Goal: Task Accomplishment & Management: Complete application form

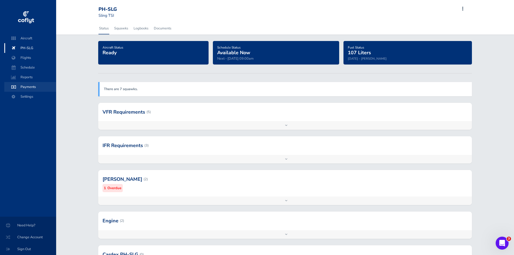
click at [28, 86] on span "Payments" at bounding box center [30, 87] width 41 height 10
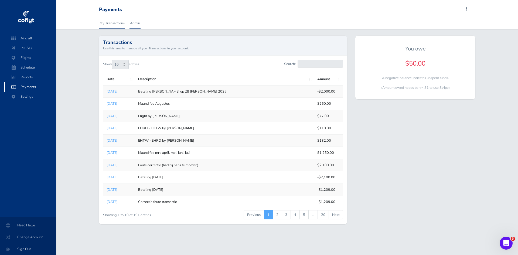
click at [133, 23] on link "Admin" at bounding box center [135, 23] width 11 height 12
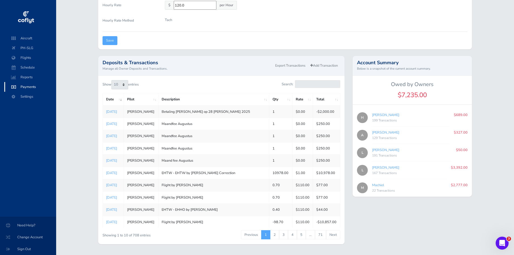
scroll to position [130, 0]
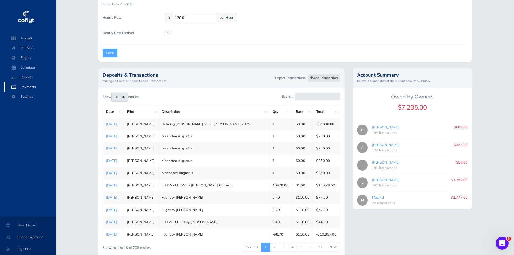
click at [325, 78] on link "Add Transaction" at bounding box center [324, 78] width 32 height 8
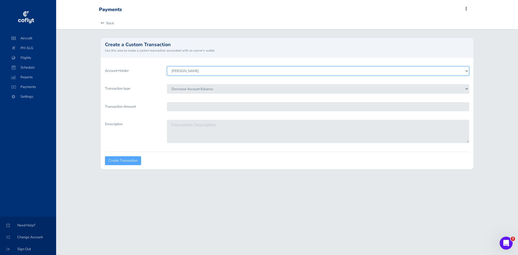
click at [204, 72] on select "Leon de Vries Hans Brummelhuis Andre Pluimers Lodewijk Wagenaar Machiel" at bounding box center [318, 70] width 302 height 9
select select "3891"
click at [167, 66] on select "Leon de Vries Hans Brummelhuis Andre Pluimers Lodewijk Wagenaar Machiel" at bounding box center [318, 70] width 302 height 9
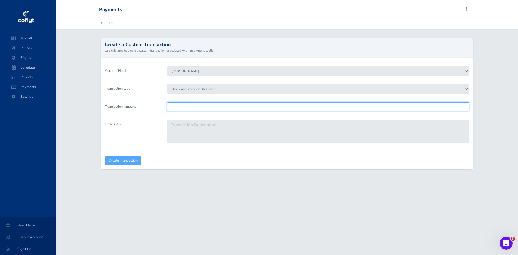
click at [188, 104] on input "Transaction Amount" at bounding box center [318, 106] width 302 height 9
type input "689"
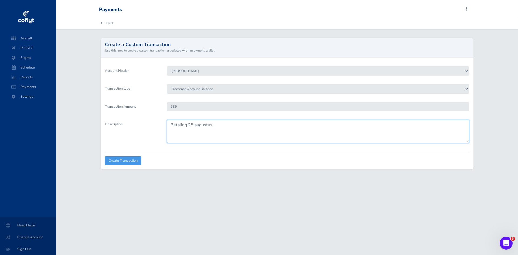
type textarea "Betaling 25 augustus"
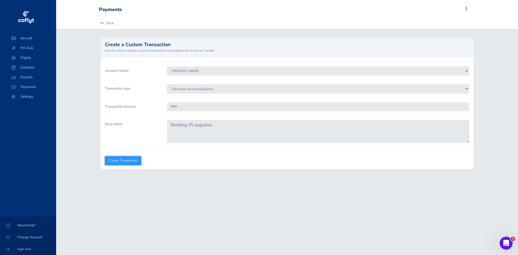
click at [127, 161] on input "Create Transaction" at bounding box center [123, 160] width 36 height 9
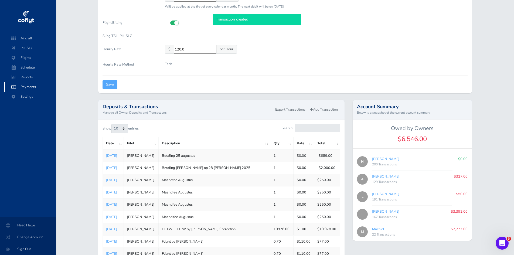
scroll to position [108, 0]
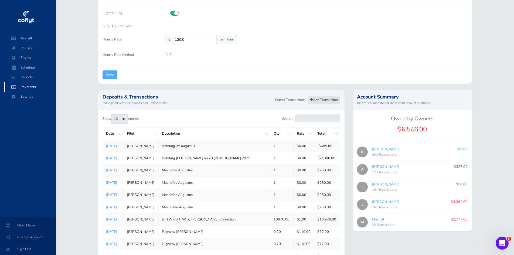
click at [328, 100] on link "Add Transaction" at bounding box center [324, 100] width 32 height 8
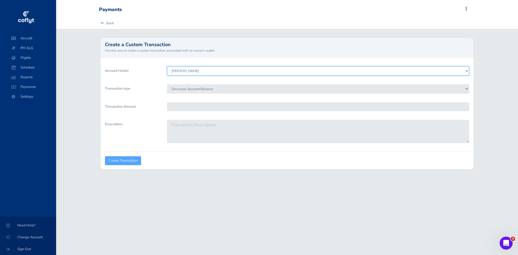
click at [182, 69] on select "Leon de Vries Hans Brummelhuis Andre Pluimers Lodewijk Wagenaar Machiel" at bounding box center [318, 70] width 302 height 9
select select "3893"
click at [167, 66] on select "Leon de Vries Hans Brummelhuis Andre Pluimers Lodewijk Wagenaar Machiel" at bounding box center [318, 70] width 302 height 9
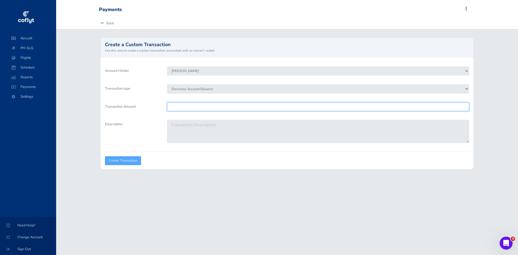
click at [186, 103] on input "Transaction Amount" at bounding box center [318, 106] width 302 height 9
type input "3392"
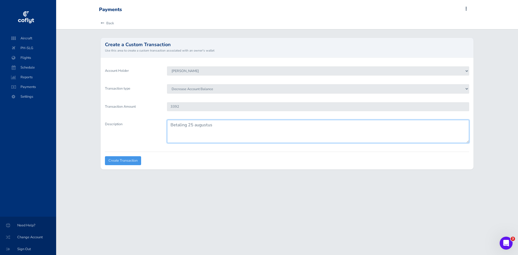
type textarea "Betaling 25 augustus"
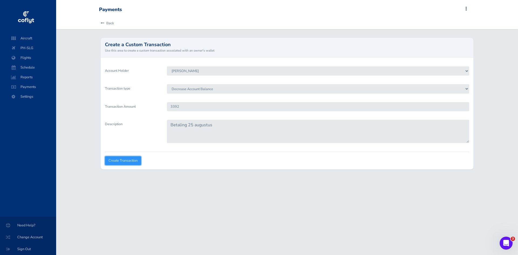
click at [126, 158] on input "Create Transaction" at bounding box center [123, 160] width 36 height 9
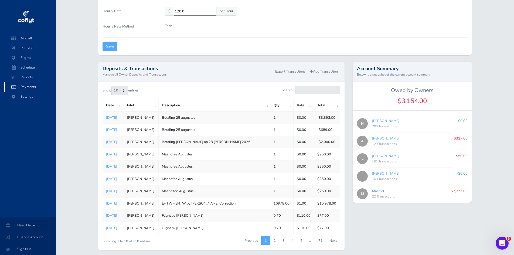
scroll to position [157, 0]
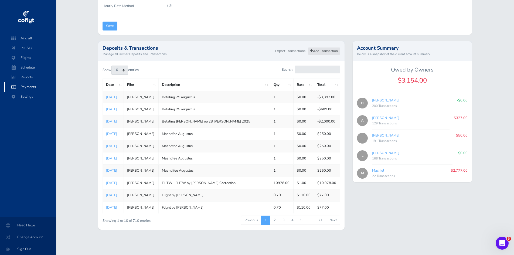
click at [315, 52] on link "Add Transaction" at bounding box center [324, 51] width 32 height 8
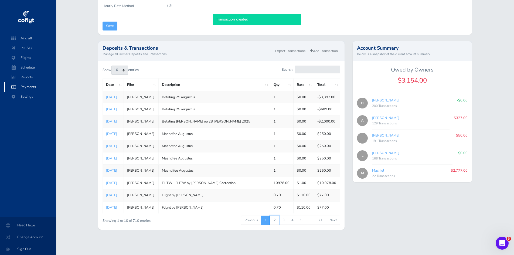
click at [276, 218] on link "2" at bounding box center [274, 220] width 9 height 9
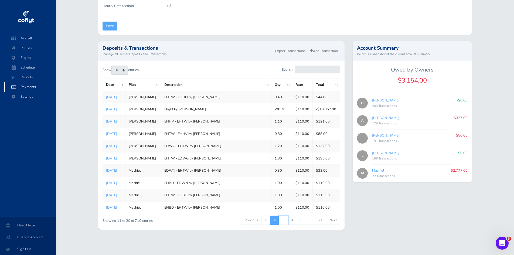
click at [285, 219] on link "3" at bounding box center [283, 220] width 9 height 9
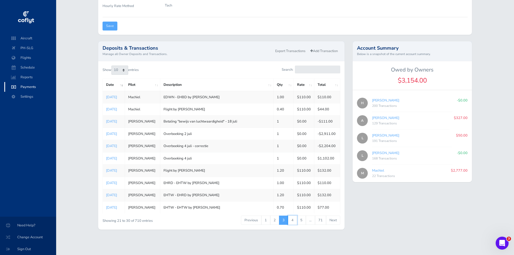
click at [293, 219] on link "4" at bounding box center [292, 220] width 9 height 9
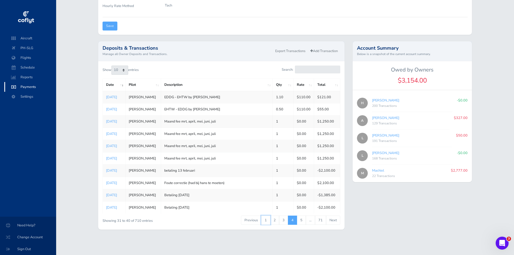
click at [267, 220] on link "1" at bounding box center [265, 220] width 9 height 9
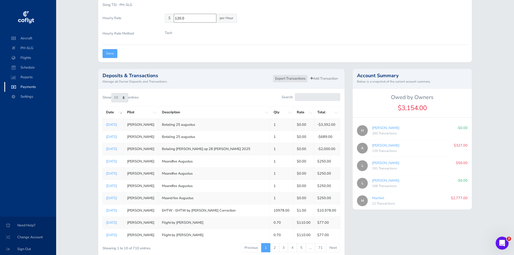
scroll to position [103, 0]
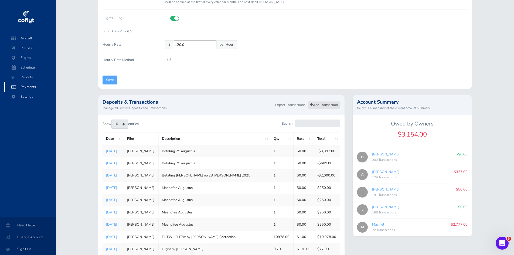
click at [321, 105] on link "Add Transaction" at bounding box center [324, 105] width 32 height 8
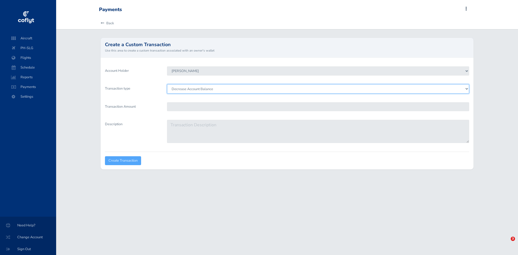
click at [186, 86] on select "Decrease Account Balance Increase Account Balance" at bounding box center [318, 88] width 302 height 9
select select "Credit"
click at [167, 84] on select "Decrease Account Balance Increase Account Balance" at bounding box center [318, 88] width 302 height 9
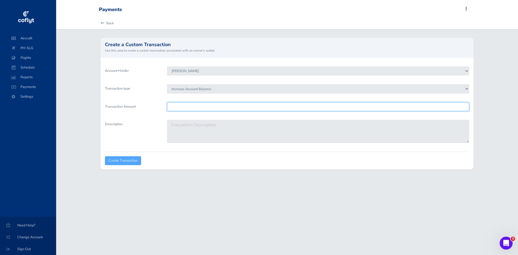
click at [189, 105] on input "Transaction Amount" at bounding box center [318, 106] width 302 height 9
type input "250"
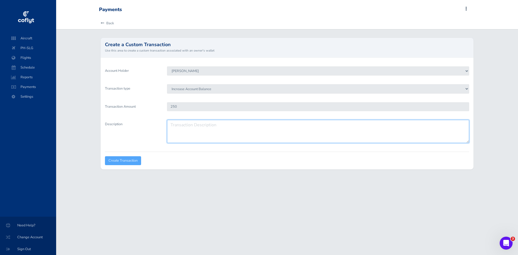
type textarea "m"
type textarea "Maand fee september"
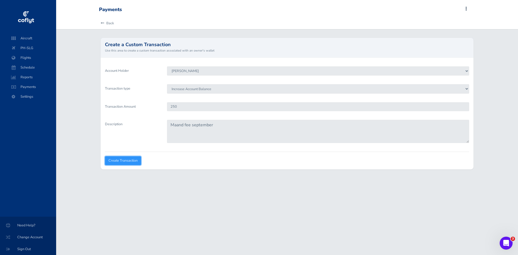
click at [121, 161] on input "Create Transaction" at bounding box center [123, 160] width 36 height 9
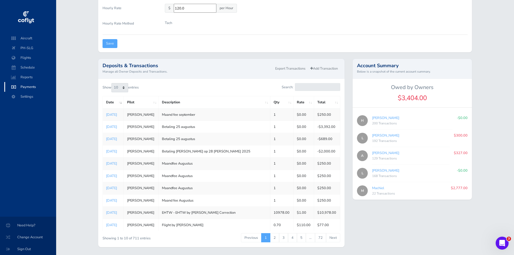
scroll to position [130, 0]
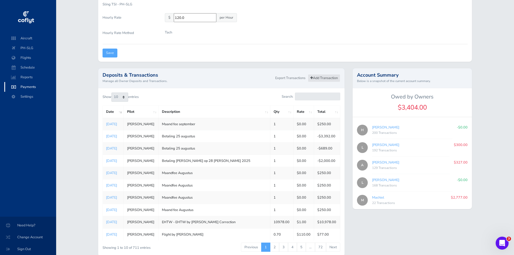
click at [326, 77] on link "Add Transaction" at bounding box center [324, 78] width 32 height 8
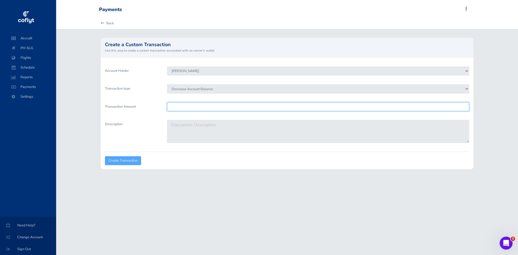
click at [183, 108] on input "Transaction Amount" at bounding box center [318, 106] width 302 height 9
type input "250"
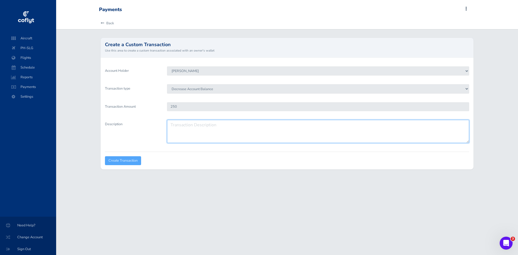
click at [188, 125] on textarea "Description" at bounding box center [318, 131] width 302 height 23
paste textarea "Maand fee september"
type textarea "Maand fee september"
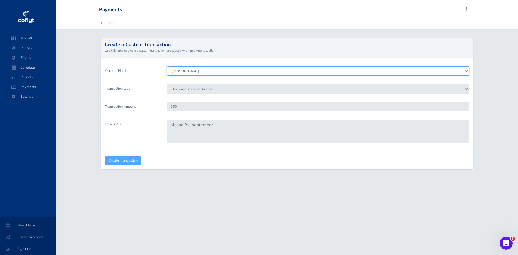
click at [194, 73] on select "[PERSON_NAME] [PERSON_NAME] [PERSON_NAME] [PERSON_NAME] [PERSON_NAME]" at bounding box center [318, 70] width 302 height 9
select select "3891"
click at [167, 66] on select "[PERSON_NAME] [PERSON_NAME] [PERSON_NAME] [PERSON_NAME] [PERSON_NAME]" at bounding box center [318, 70] width 302 height 9
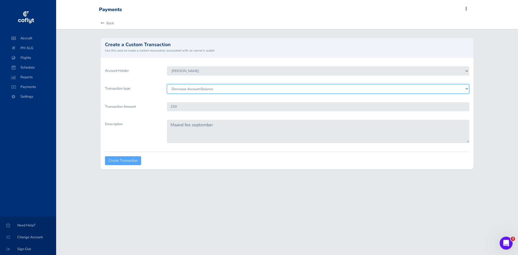
click at [200, 87] on select "Decrease Account Balance Increase Account Balance" at bounding box center [318, 88] width 302 height 9
select select "Credit"
click at [167, 84] on select "Decrease Account Balance Increase Account Balance" at bounding box center [318, 88] width 302 height 9
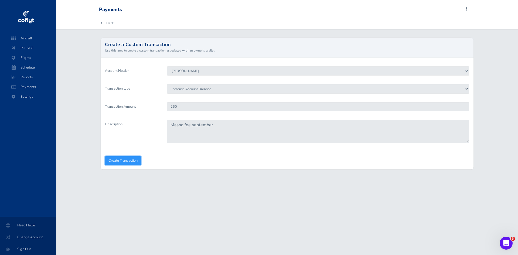
click at [123, 161] on input "Create Transaction" at bounding box center [123, 160] width 36 height 9
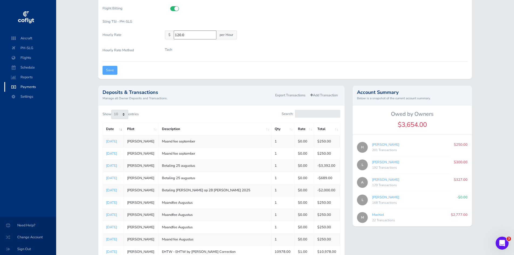
scroll to position [103, 0]
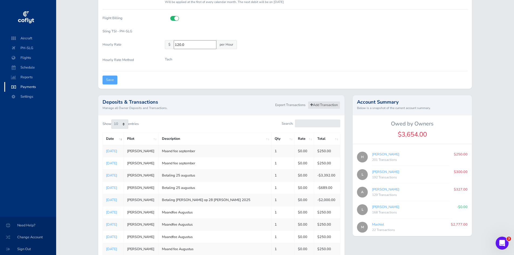
click at [323, 106] on link "Add Transaction" at bounding box center [324, 105] width 32 height 8
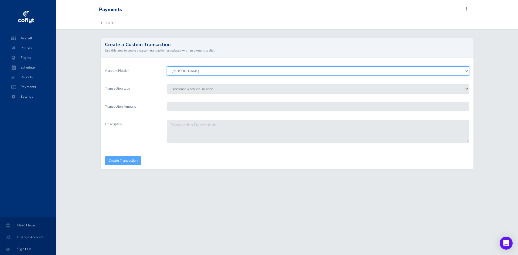
click at [196, 72] on select "[PERSON_NAME] [PERSON_NAME] [PERSON_NAME] [PERSON_NAME] [PERSON_NAME]" at bounding box center [318, 70] width 302 height 9
select select "3892"
click at [167, 66] on select "[PERSON_NAME] [PERSON_NAME] [PERSON_NAME] [PERSON_NAME] [PERSON_NAME]" at bounding box center [318, 70] width 302 height 9
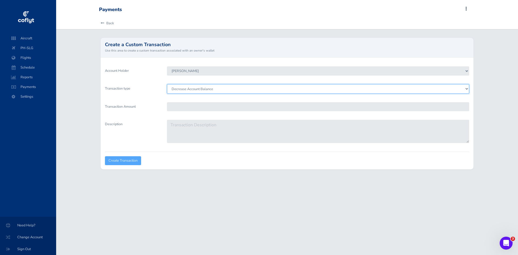
click at [192, 90] on select "Decrease Account Balance Increase Account Balance" at bounding box center [318, 88] width 302 height 9
select select "Credit"
click at [167, 84] on select "Decrease Account Balance Increase Account Balance" at bounding box center [318, 88] width 302 height 9
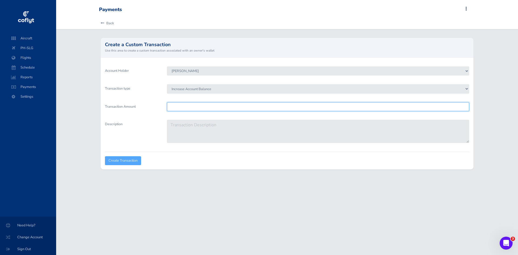
click at [192, 106] on input "Transaction Amount" at bounding box center [318, 106] width 302 height 9
type input "250"
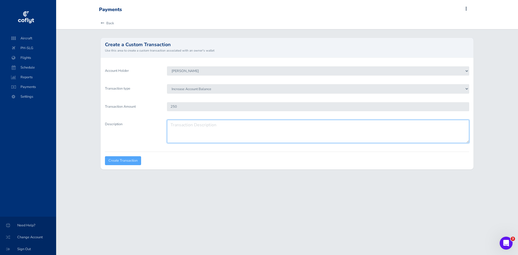
click at [179, 126] on textarea "Description" at bounding box center [318, 131] width 302 height 23
paste textarea "Maand fee september"
type textarea "Maand fee september"
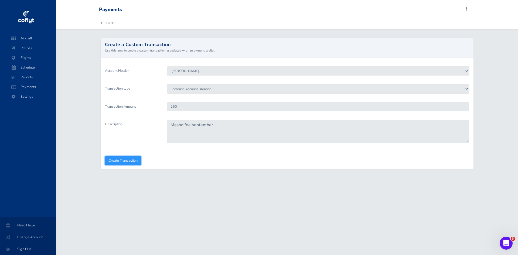
click at [137, 158] on input "Create Transaction" at bounding box center [123, 160] width 36 height 9
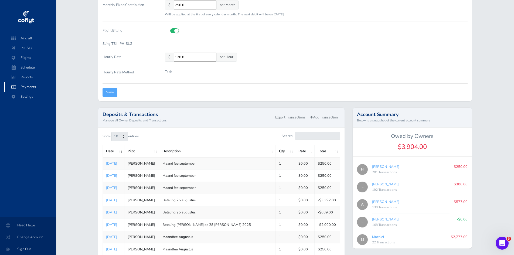
scroll to position [81, 0]
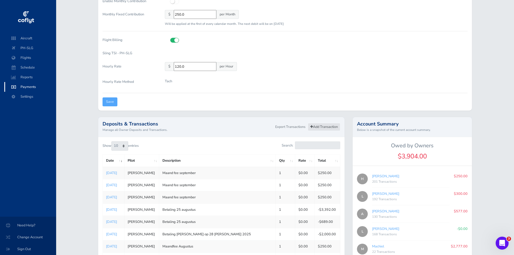
click at [328, 128] on link "Add Transaction" at bounding box center [324, 127] width 32 height 8
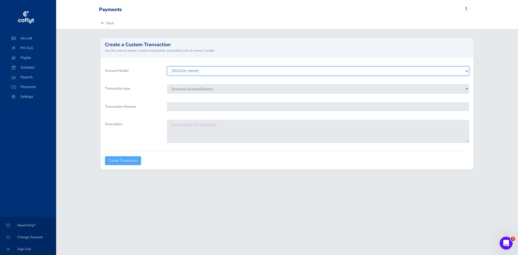
click at [181, 72] on select "Leon de Vries Hans Brummelhuis Andre Pluimers Lodewijk Wagenaar Machiel" at bounding box center [318, 70] width 302 height 9
select select "3893"
click at [167, 66] on select "Leon de Vries Hans Brummelhuis Andre Pluimers Lodewijk Wagenaar Machiel" at bounding box center [318, 70] width 302 height 9
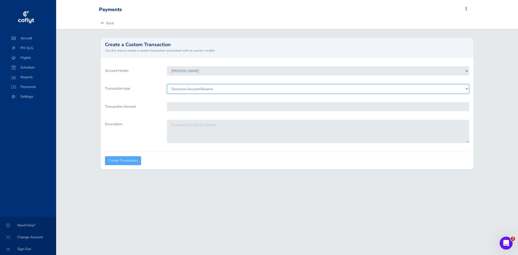
click at [191, 87] on select "Decrease Account Balance Increase Account Balance" at bounding box center [318, 88] width 302 height 9
select select "Credit"
click at [167, 84] on select "Decrease Account Balance Increase Account Balance" at bounding box center [318, 88] width 302 height 9
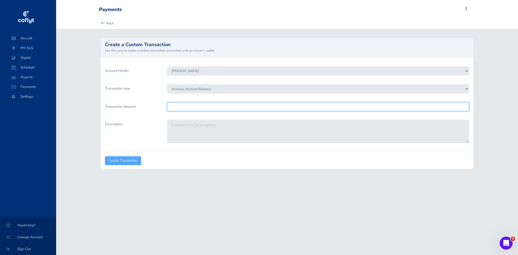
click at [187, 104] on input "Transaction Amount" at bounding box center [318, 106] width 302 height 9
type input "250"
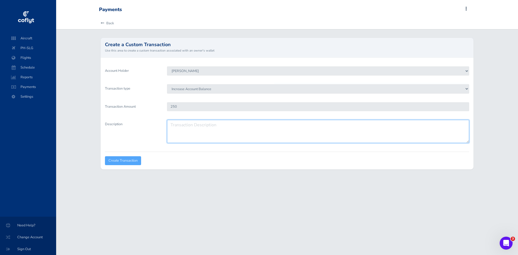
paste textarea "Maand fee september"
type textarea "Maand fee september"
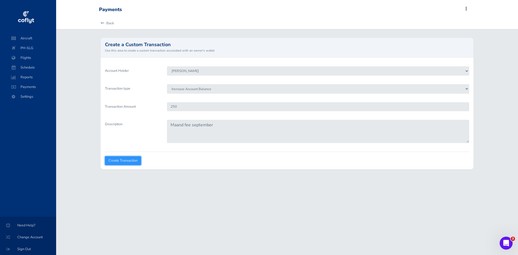
click at [126, 161] on input "Create Transaction" at bounding box center [123, 160] width 36 height 9
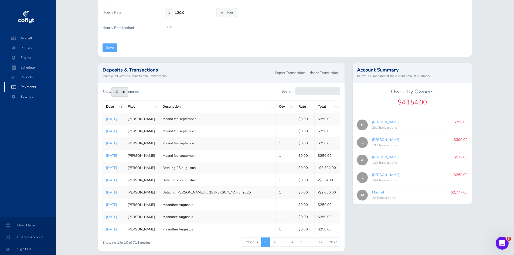
drag, startPoint x: 468, startPoint y: 177, endPoint x: 386, endPoint y: 128, distance: 96.0
click at [386, 128] on div "H Hans Brummelhuis 201 Transactions $250.00 L Leon de Vries 192 Transactions $3…" at bounding box center [412, 160] width 119 height 88
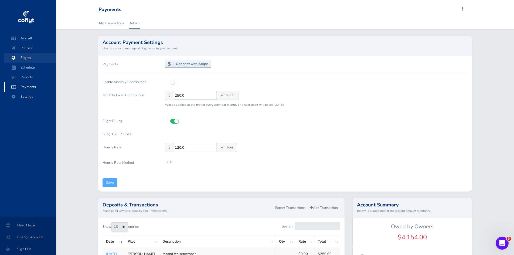
click at [25, 59] on span "Flights" at bounding box center [30, 58] width 41 height 10
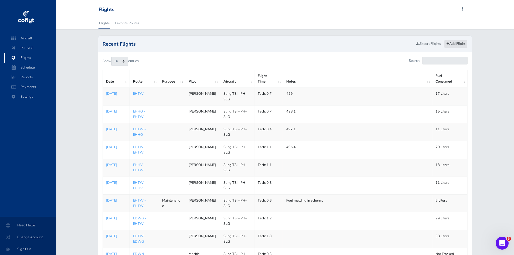
click at [451, 44] on link "Add Flight" at bounding box center [455, 44] width 23 height 8
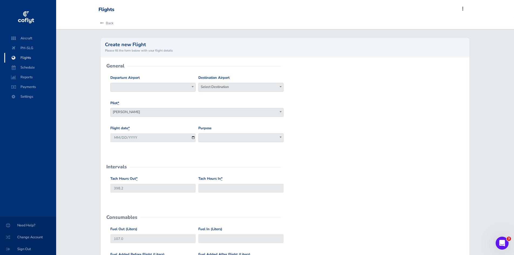
click at [157, 88] on span at bounding box center [152, 87] width 85 height 9
type input "ehtw"
drag, startPoint x: 151, startPoint y: 103, endPoint x: 158, endPoint y: 104, distance: 6.8
select select "EHTW"
click at [206, 87] on span "Select Destination" at bounding box center [241, 87] width 85 height 8
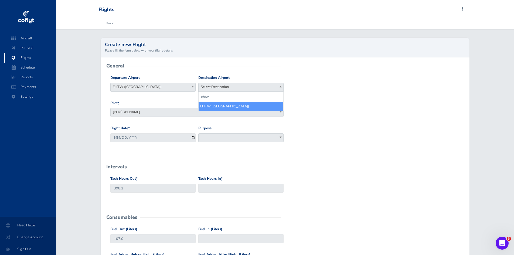
type input "ehtw"
select select "EHTW"
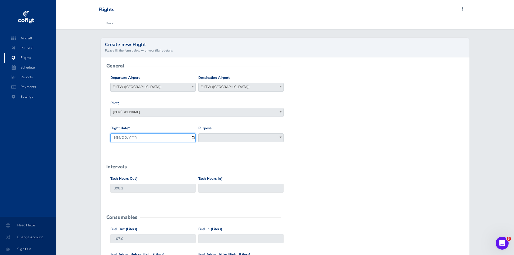
click at [186, 137] on input "2025-09-02" at bounding box center [152, 137] width 85 height 9
click at [193, 138] on input "2025-09-02" at bounding box center [152, 137] width 85 height 9
type input "2025-08-27"
click at [208, 189] on input "Tach Hours In *" at bounding box center [240, 188] width 85 height 9
type input "398"
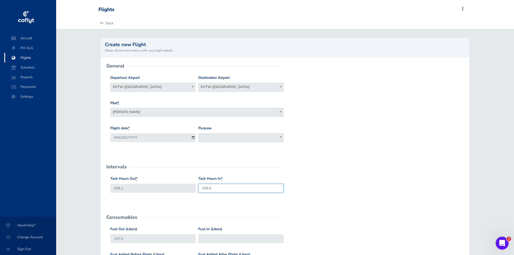
type input "398.8"
click at [342, 192] on div "Tach Hours Out * 398.2 Tach Hours In * 398.8" at bounding box center [285, 188] width 352 height 25
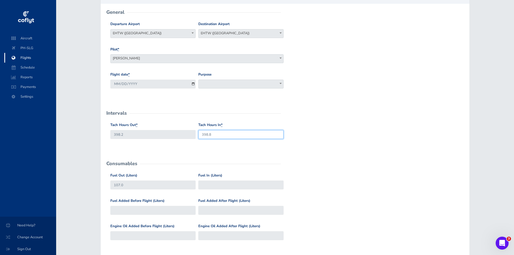
scroll to position [54, 0]
click at [230, 183] on input "Fuel In (Liters)" at bounding box center [240, 184] width 85 height 9
type input "94"
click at [378, 180] on div "Fuel Out (Liters) 107.0 Fuel In (Liters) 94" at bounding box center [285, 184] width 352 height 25
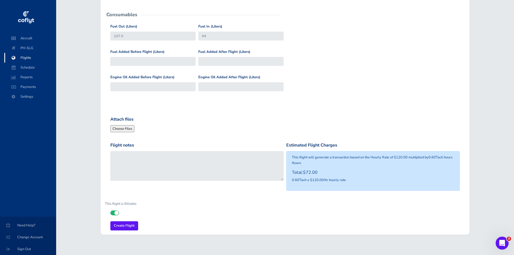
scroll to position [210, 0]
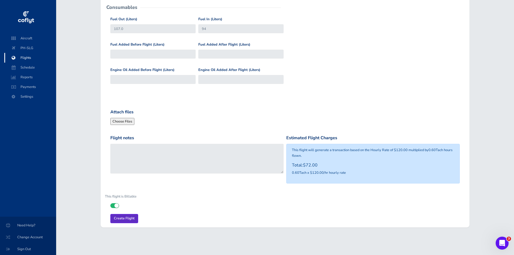
click at [124, 217] on input "Create Flight" at bounding box center [124, 218] width 28 height 9
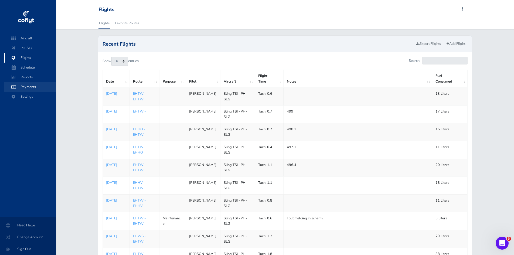
click at [29, 87] on span "Payments" at bounding box center [30, 87] width 41 height 10
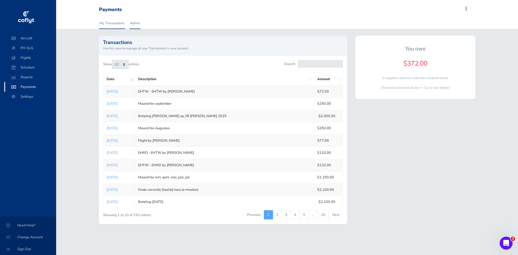
click at [135, 20] on link "Admin" at bounding box center [135, 23] width 11 height 12
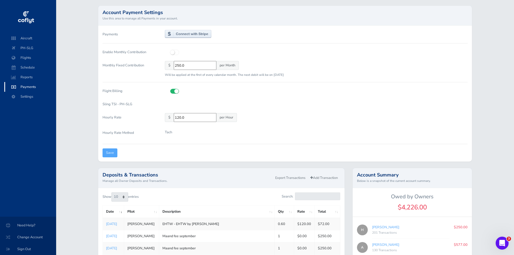
scroll to position [27, 0]
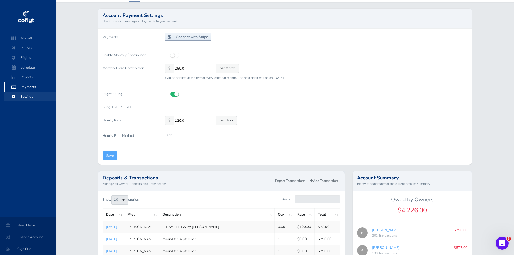
click at [28, 96] on span "Settings" at bounding box center [30, 97] width 41 height 10
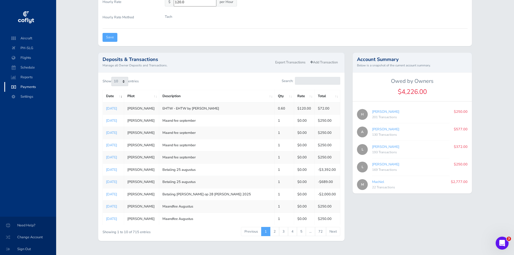
scroll to position [157, 0]
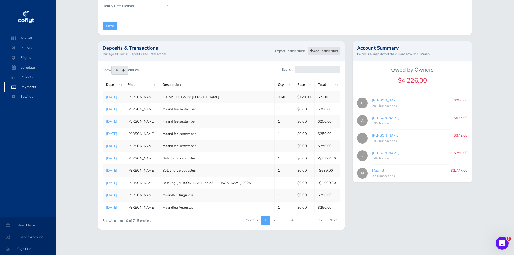
click at [330, 53] on link "Add Transaction" at bounding box center [324, 51] width 32 height 8
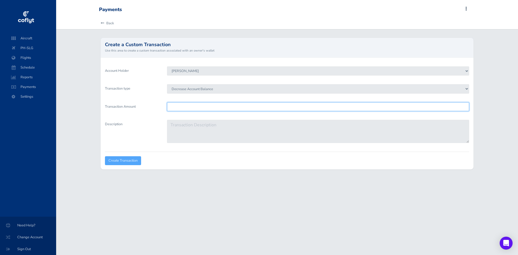
click at [192, 104] on input "Transaction Amount" at bounding box center [318, 106] width 302 height 9
type input "372"
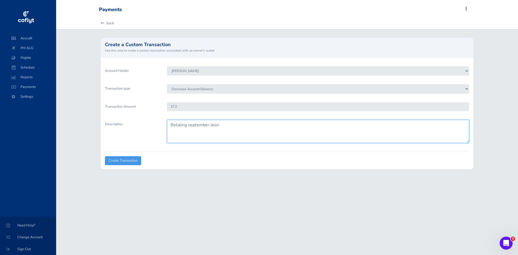
type textarea "Betaling september leon"
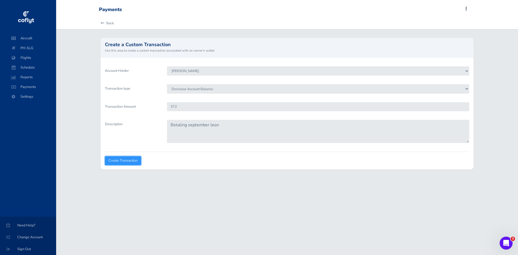
click at [128, 160] on input "Create Transaction" at bounding box center [123, 160] width 36 height 9
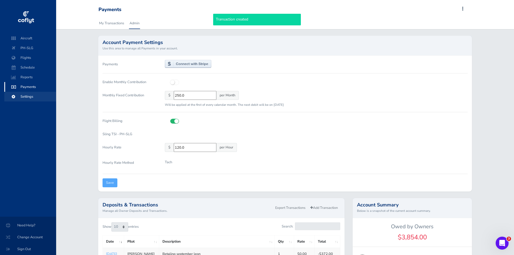
click at [28, 97] on span "Settings" at bounding box center [30, 97] width 41 height 10
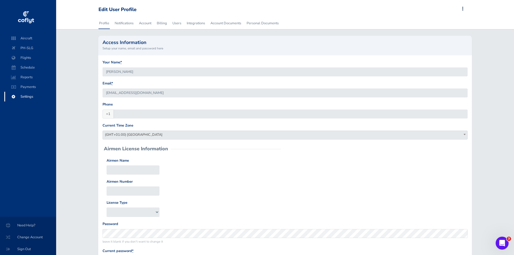
click at [25, 19] on img at bounding box center [26, 17] width 18 height 16
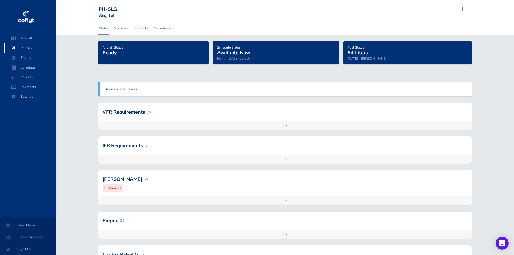
click at [461, 9] on div "PH-SLG Sling TSI Add Squawk Add Flight Add Reservation Export Inspections L Pro…" at bounding box center [283, 12] width 371 height 16
click at [463, 10] on span at bounding box center [463, 9] width 6 height 8
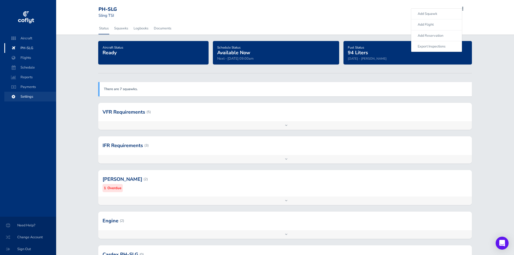
click at [29, 94] on span "Settings" at bounding box center [30, 97] width 41 height 10
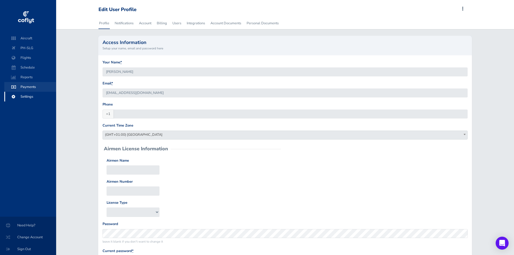
click at [32, 86] on span "Payments" at bounding box center [30, 87] width 41 height 10
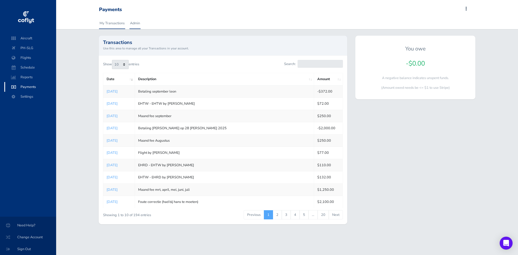
click at [138, 22] on link "Admin" at bounding box center [135, 23] width 11 height 12
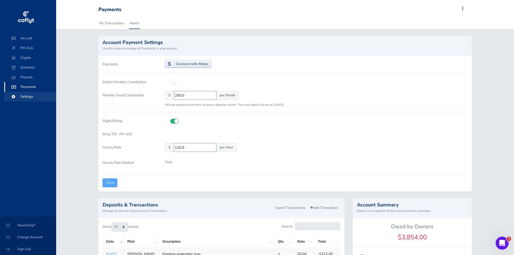
click at [28, 96] on span "Settings" at bounding box center [30, 97] width 41 height 10
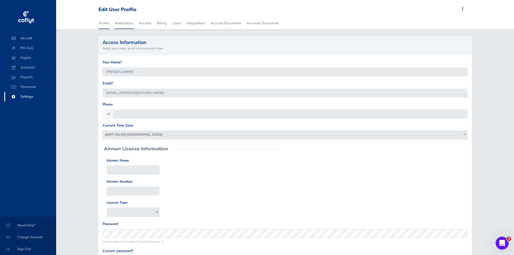
click at [132, 24] on link "Notifications" at bounding box center [124, 23] width 20 height 12
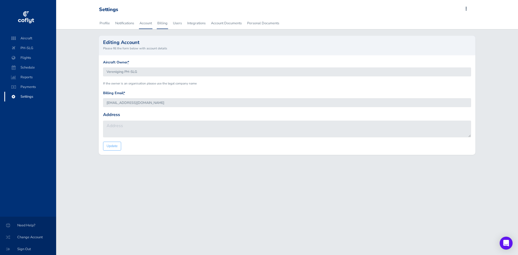
click at [166, 24] on link "Billing" at bounding box center [162, 23] width 11 height 12
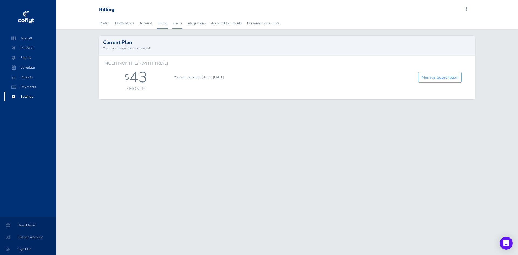
click at [179, 23] on link "Users" at bounding box center [177, 23] width 10 height 12
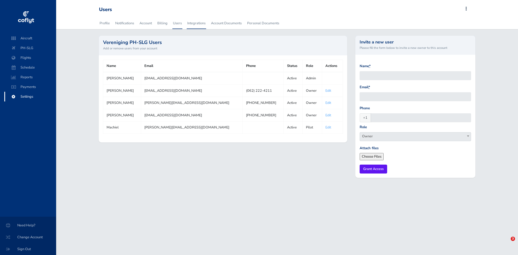
click at [195, 24] on link "Integrations" at bounding box center [196, 23] width 19 height 12
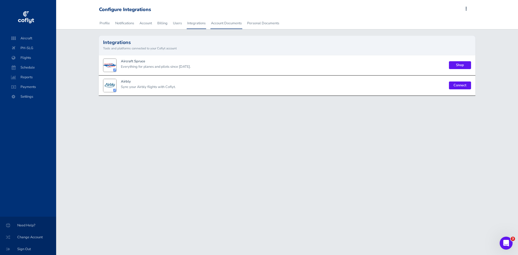
click at [225, 26] on link "Account Documents" at bounding box center [226, 23] width 32 height 12
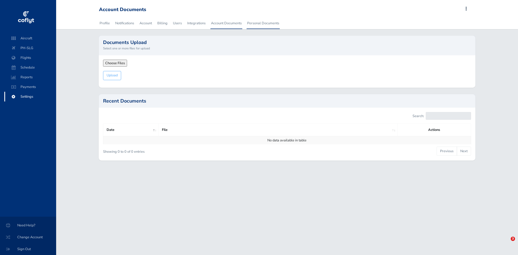
click at [259, 24] on link "Personal Documents" at bounding box center [263, 23] width 33 height 12
click at [30, 228] on span "Need Help?" at bounding box center [27, 225] width 43 height 10
